Goal: Transaction & Acquisition: Purchase product/service

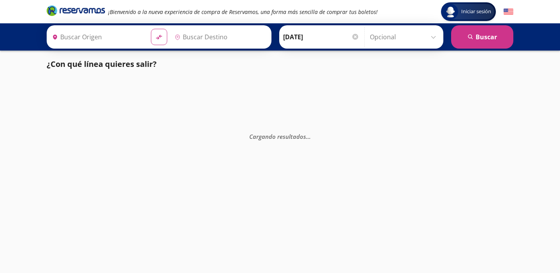
type input "Ciudad de México, Distrito Federal"
type input "Zitácuaro, Michoacán"
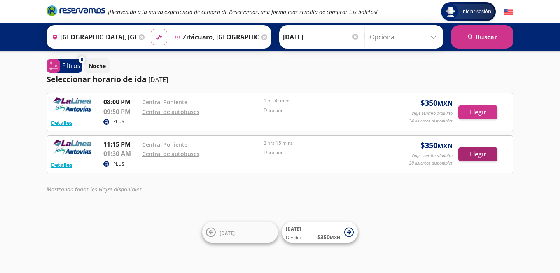
click at [469, 154] on button "Elegir" at bounding box center [478, 154] width 39 height 14
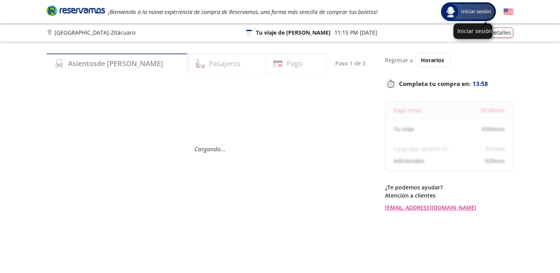
click at [465, 12] on span "Iniciar sesión" at bounding box center [476, 12] width 36 height 8
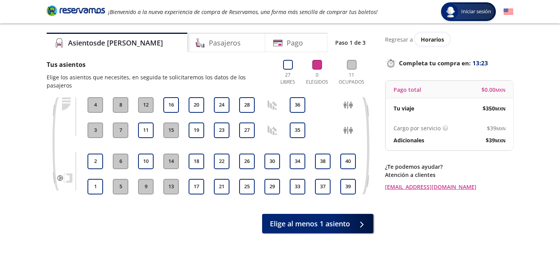
scroll to position [18, 0]
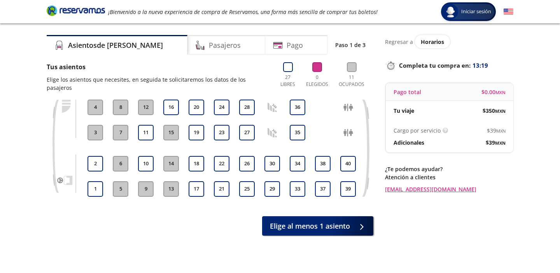
click at [268, 103] on icon at bounding box center [273, 108] width 10 height 10
click at [270, 128] on icon at bounding box center [273, 133] width 10 height 10
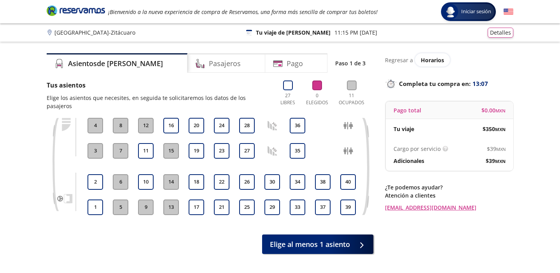
scroll to position [0, 0]
click at [209, 67] on h4 "Pasajeros" at bounding box center [225, 63] width 32 height 11
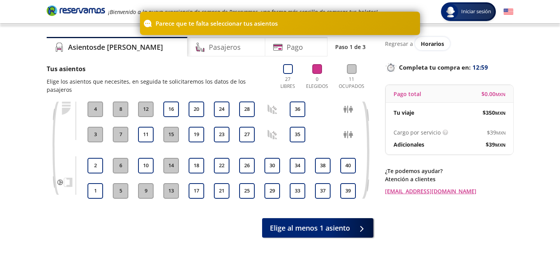
scroll to position [17, 0]
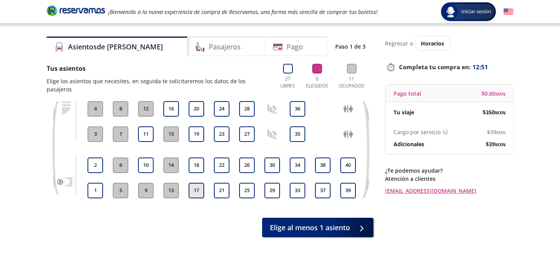
click at [197, 186] on button "17" at bounding box center [197, 191] width 16 height 16
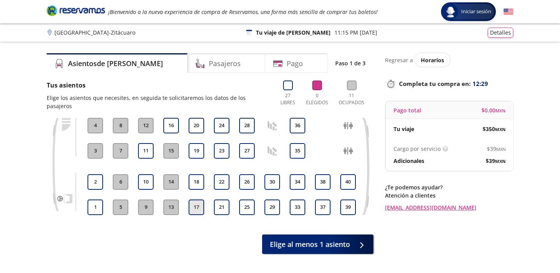
click at [196, 200] on button "17" at bounding box center [197, 208] width 16 height 16
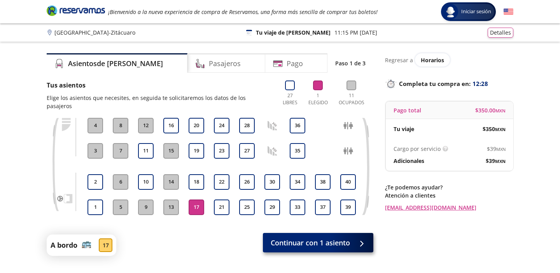
click at [347, 238] on span "Continuar con 1 asiento" at bounding box center [310, 243] width 79 height 11
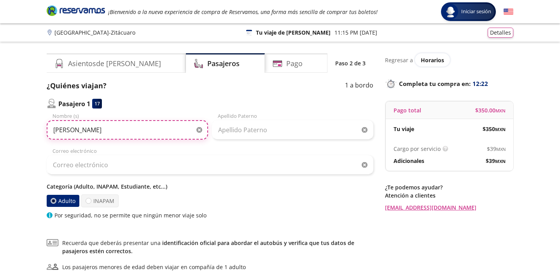
type input "[PERSON_NAME]"
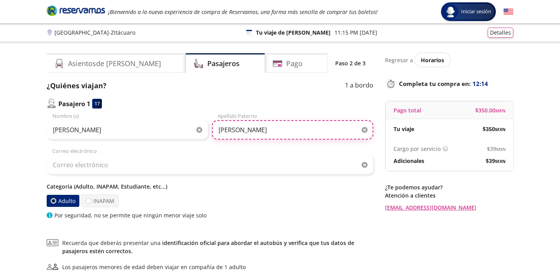
type input "[PERSON_NAME]"
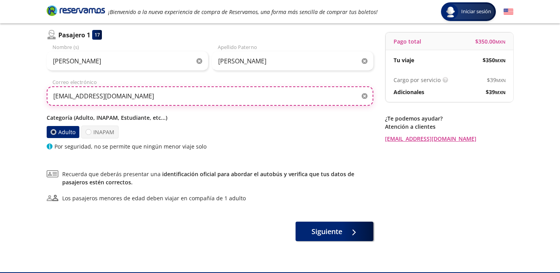
scroll to position [70, 0]
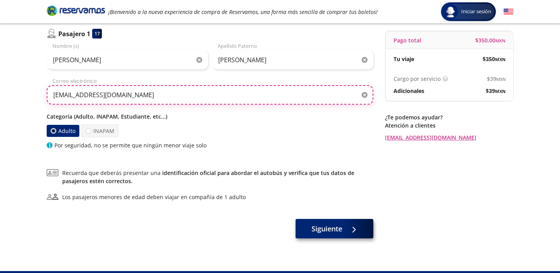
type input "[EMAIL_ADDRESS][DOMAIN_NAME]"
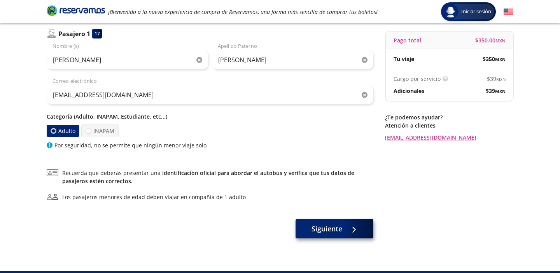
click at [328, 236] on button "Siguiente" at bounding box center [335, 228] width 78 height 19
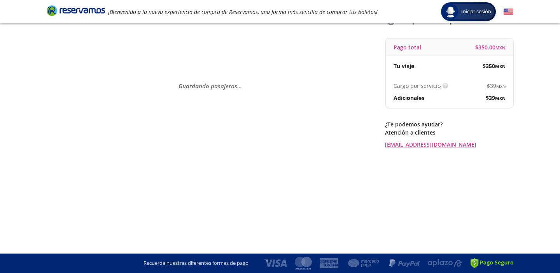
scroll to position [0, 0]
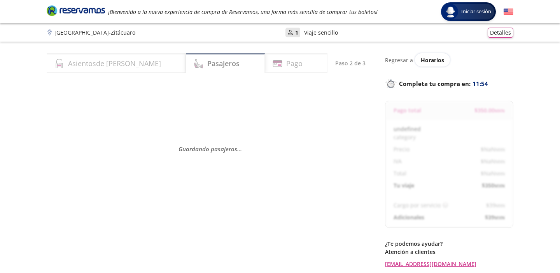
select select "MX"
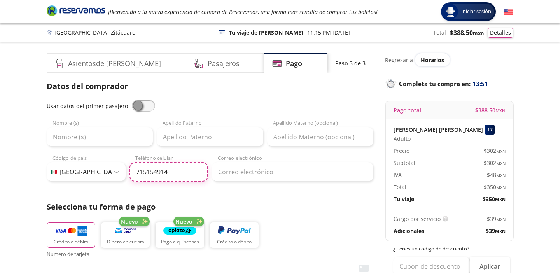
type input "715 154 9149"
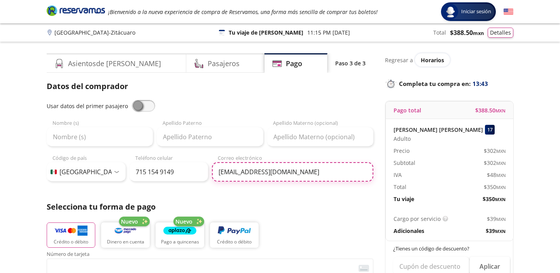
type input "[EMAIL_ADDRESS][DOMAIN_NAME]"
click at [148, 108] on span at bounding box center [143, 106] width 23 height 12
click at [132, 100] on input "checkbox" at bounding box center [132, 100] width 0 height 0
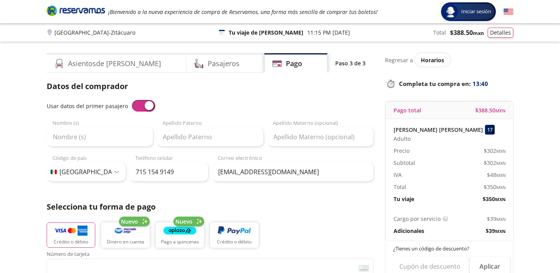
type input "[PERSON_NAME]"
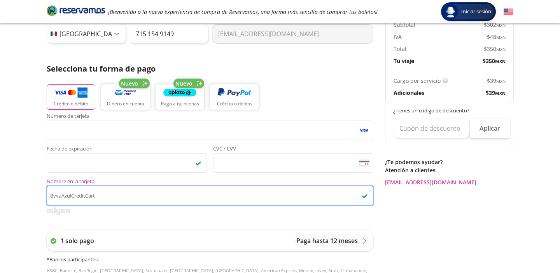
scroll to position [147, 0]
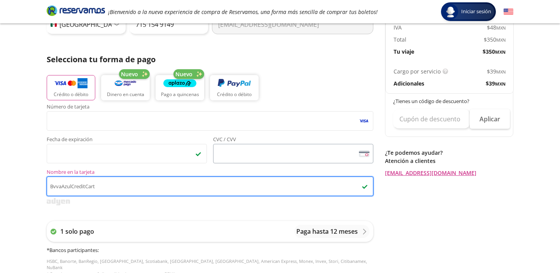
type input "BvvaAzulCreditCart"
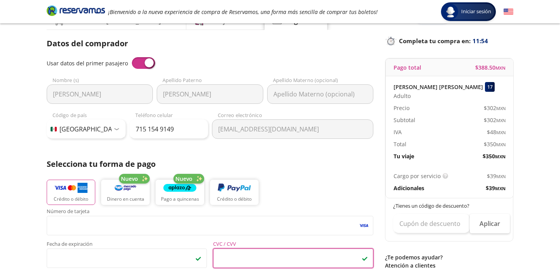
scroll to position [40, 0]
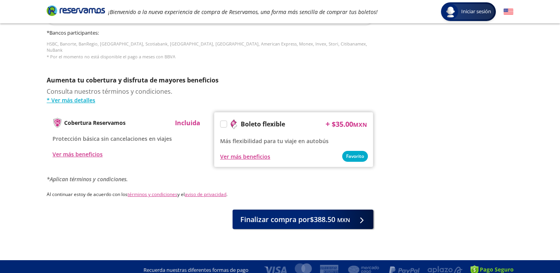
scroll to position [365, 0]
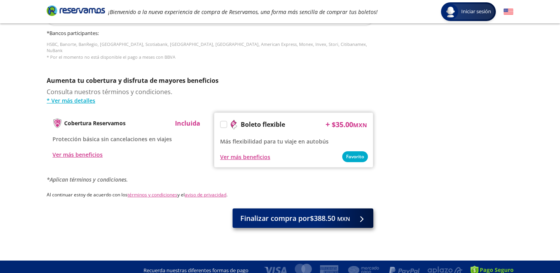
click at [350, 215] on small "MXN" at bounding box center [343, 218] width 13 height 7
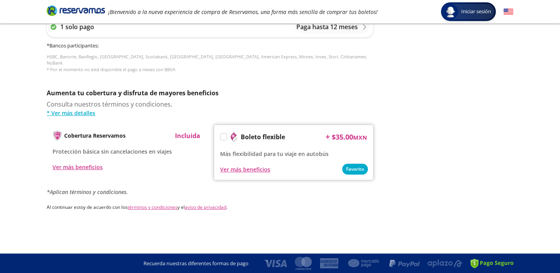
scroll to position [0, 0]
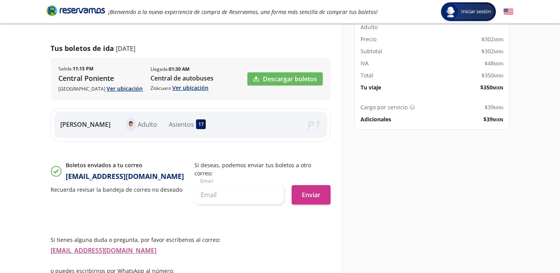
scroll to position [108, 0]
click at [82, 67] on b "11:15 PM" at bounding box center [83, 68] width 21 height 7
click at [102, 73] on p "Central Poniente" at bounding box center [100, 78] width 84 height 11
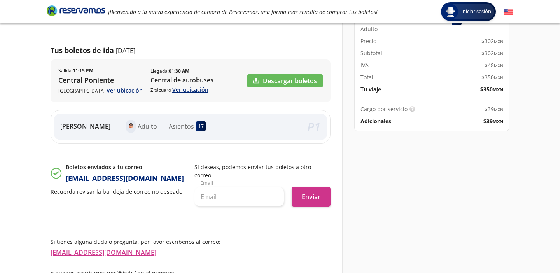
scroll to position [107, 0]
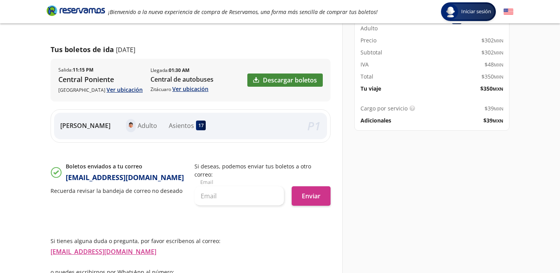
click at [292, 80] on link "Descargar boletos" at bounding box center [284, 80] width 75 height 13
